Goal: Task Accomplishment & Management: Use online tool/utility

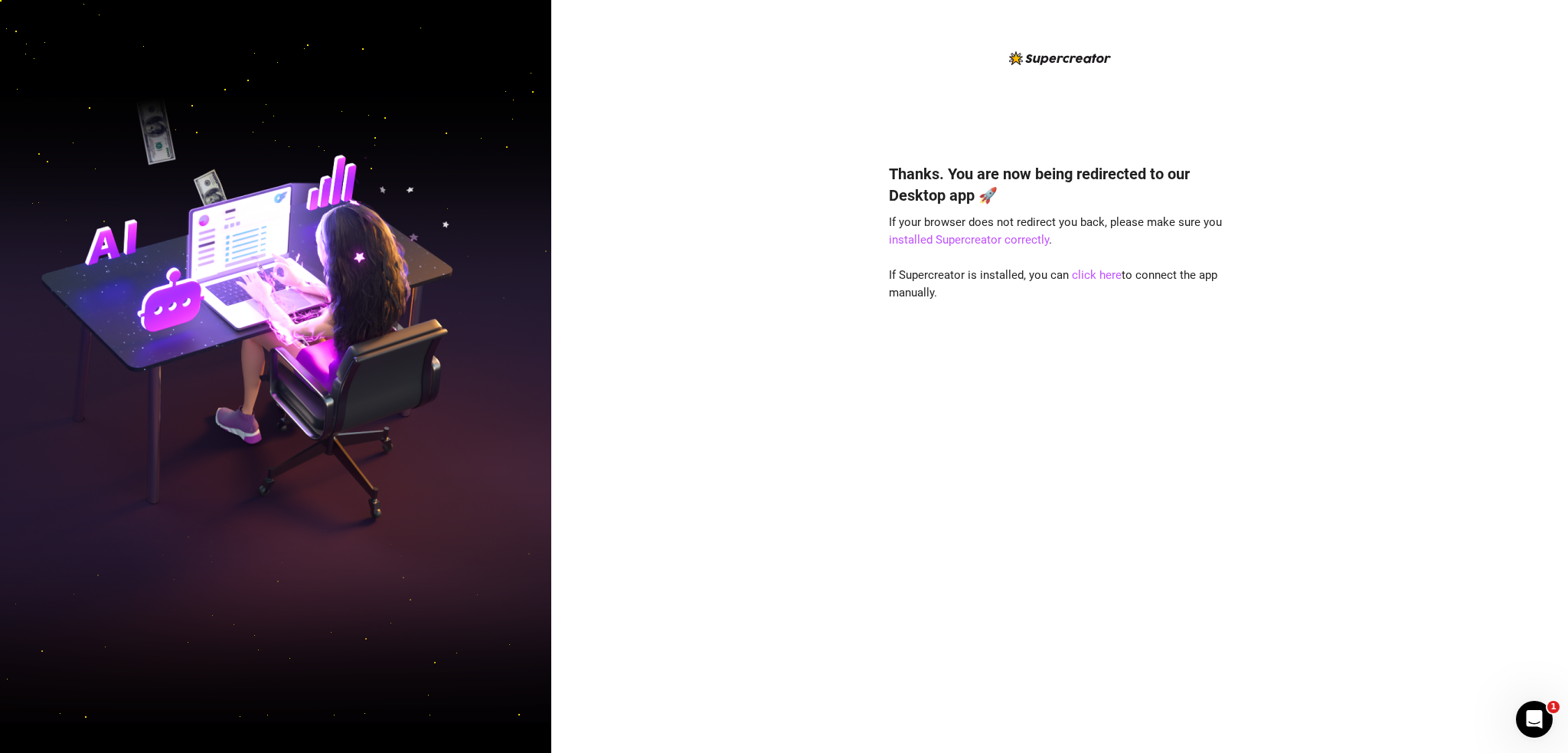
click at [1182, 193] on h4 "Thanks. You are now being redirected to our Desktop app 🚀" at bounding box center [1059, 184] width 341 height 43
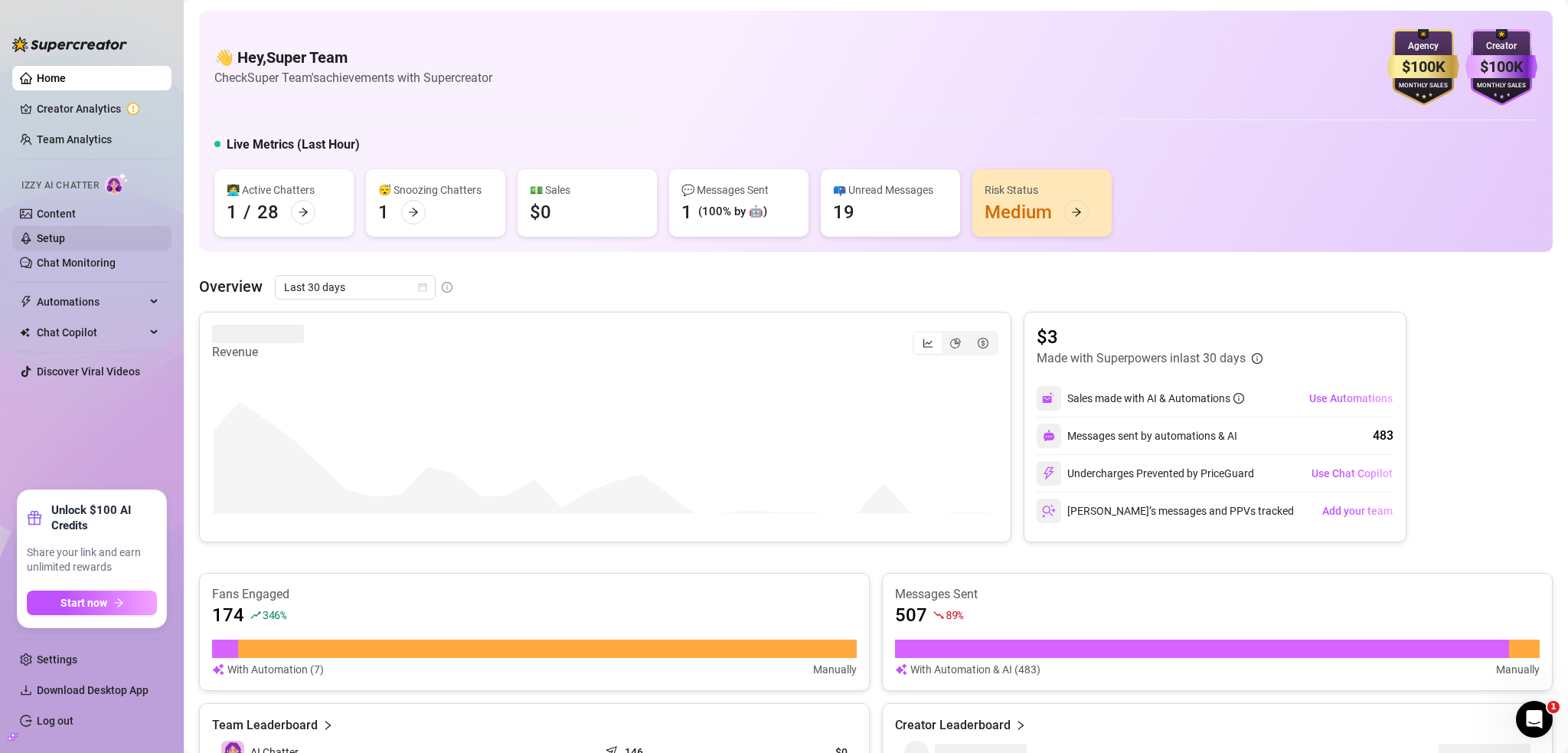
click at [65, 232] on link "Setup" at bounding box center [51, 238] width 29 height 12
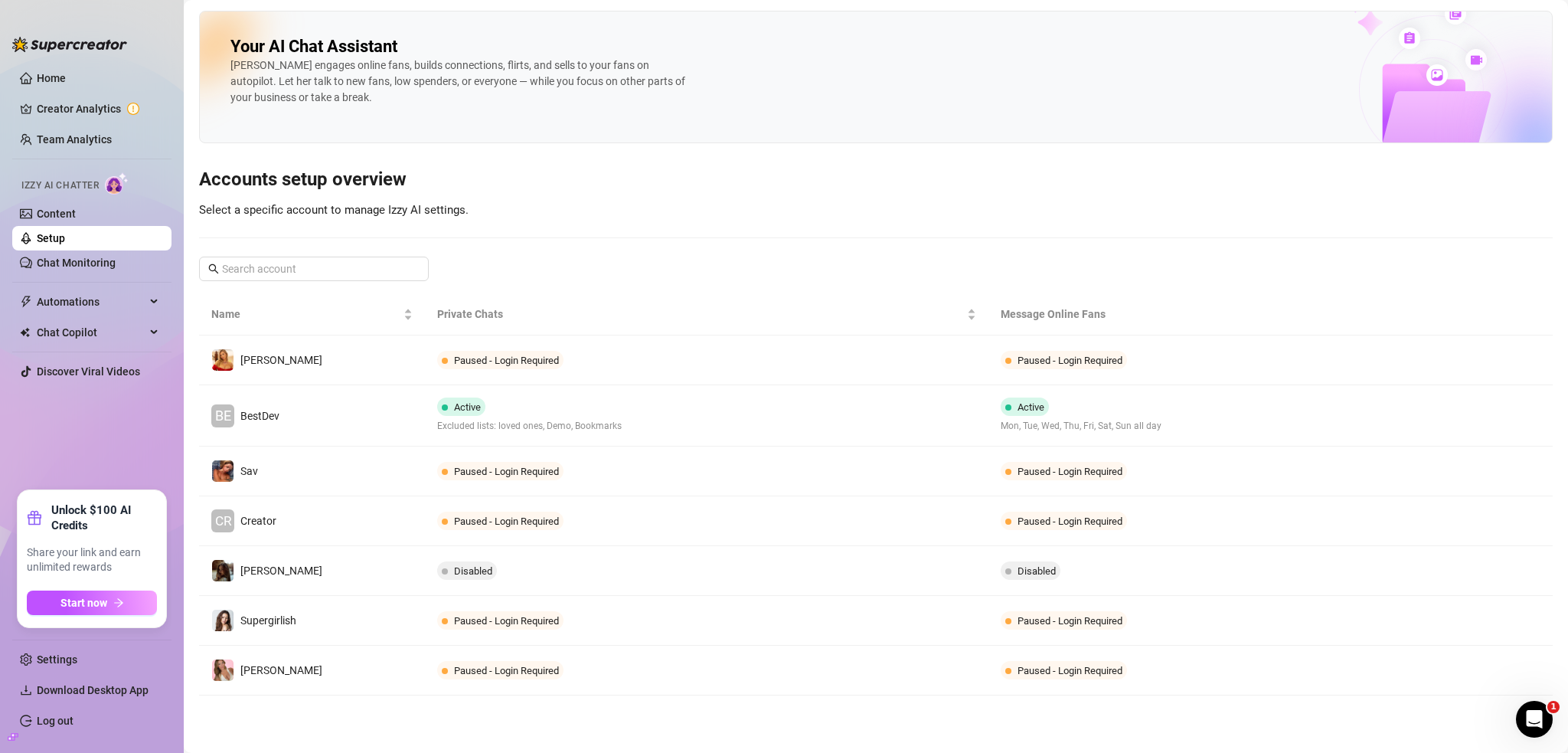
click at [500, 254] on div "Your AI Chat Assistant Izzy engages online fans, builds connections, flirts, an…" at bounding box center [875, 353] width 1353 height 684
